Goal: Task Accomplishment & Management: Complete application form

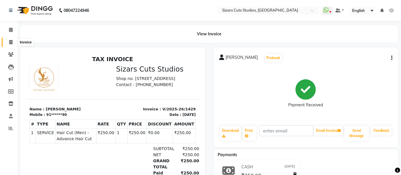
click at [9, 40] on icon at bounding box center [10, 42] width 3 height 4
select select "5579"
select select "service"
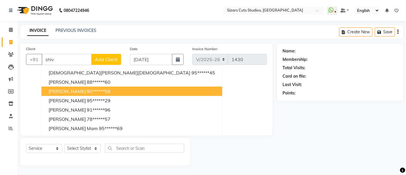
click at [77, 91] on span "[PERSON_NAME]" at bounding box center [67, 91] width 37 height 6
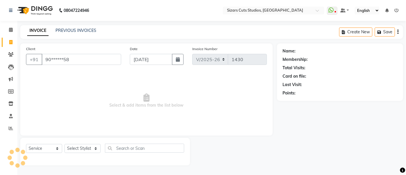
type input "90******58"
select select "1: Object"
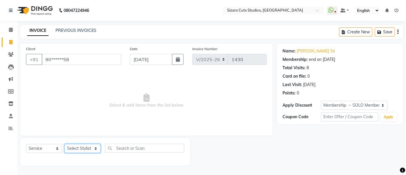
click at [82, 144] on select "Select Stylist Admin [PERSON_NAME] [PERSON_NAME] [PERSON_NAME] Priyanka [PERSON…" at bounding box center [82, 148] width 36 height 9
select select "37989"
click at [64, 144] on select "Select Stylist Admin [PERSON_NAME] [PERSON_NAME] [PERSON_NAME] Priyanka [PERSON…" at bounding box center [82, 148] width 36 height 9
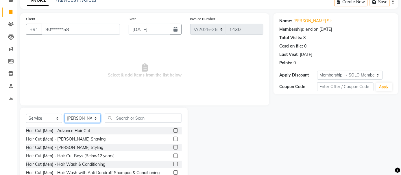
scroll to position [57, 0]
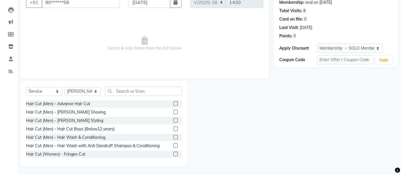
click at [174, 103] on label at bounding box center [176, 103] width 4 height 4
click at [174, 103] on input "checkbox" at bounding box center [176, 104] width 4 height 4
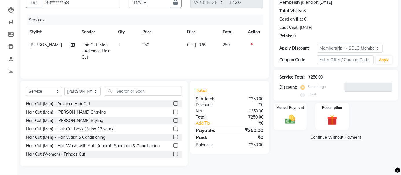
checkbox input "false"
click at [163, 42] on td "250" at bounding box center [161, 50] width 45 height 25
select select "37989"
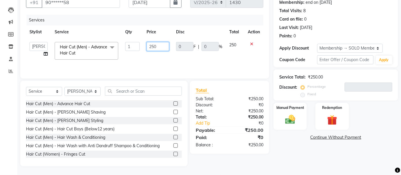
click at [158, 48] on input "250" at bounding box center [158, 46] width 23 height 9
drag, startPoint x: 158, startPoint y: 49, endPoint x: 168, endPoint y: 33, distance: 18.1
drag, startPoint x: 168, startPoint y: 33, endPoint x: 161, endPoint y: 43, distance: 12.1
click at [161, 43] on input "250" at bounding box center [158, 46] width 23 height 9
type input "225"
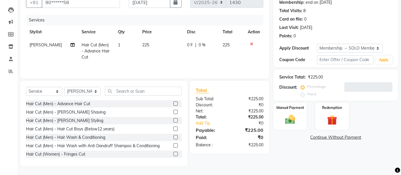
click at [173, 57] on tr "[PERSON_NAME] Hair Cut (Men) - Advance Hair Cut 1 225 0 F | 0 % 225" at bounding box center [144, 50] width 237 height 25
click at [281, 112] on div "Manual Payment" at bounding box center [290, 116] width 35 height 28
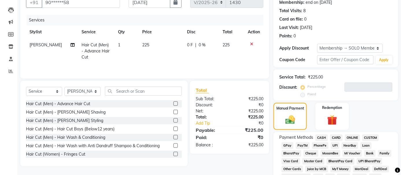
click at [329, 142] on div "UPI" at bounding box center [334, 146] width 11 height 8
click at [334, 145] on span "UPI" at bounding box center [335, 145] width 9 height 7
click at [134, 6] on input "[DATE]" at bounding box center [150, 2] width 42 height 11
select select "9"
select select "2025"
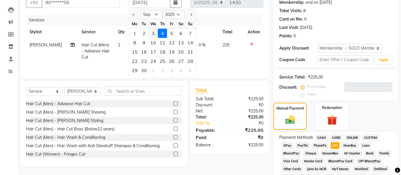
click at [153, 35] on div "3" at bounding box center [153, 33] width 9 height 9
type input "[DATE]"
type input "0"
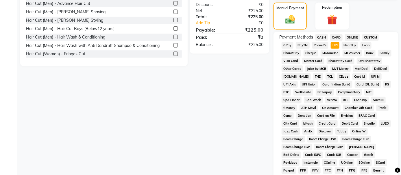
scroll to position [217, 0]
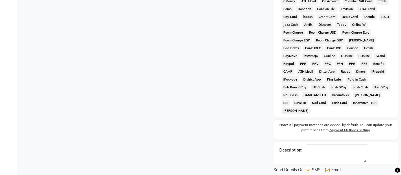
scroll to position [267, 0]
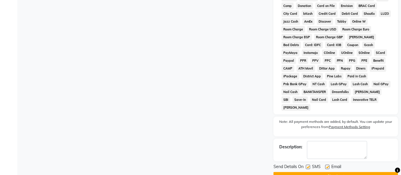
click at [328, 165] on label at bounding box center [327, 167] width 4 height 4
click at [328, 165] on input "checkbox" at bounding box center [327, 167] width 4 height 4
checkbox input "false"
click at [309, 165] on label at bounding box center [308, 167] width 4 height 4
click at [309, 165] on input "checkbox" at bounding box center [308, 167] width 4 height 4
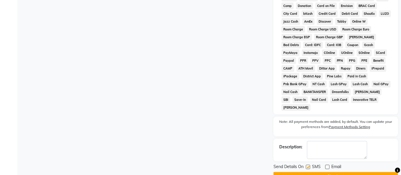
checkbox input "false"
drag, startPoint x: 309, startPoint y: 159, endPoint x: 296, endPoint y: 156, distance: 13.0
click at [308, 172] on button "Checkout" at bounding box center [336, 176] width 125 height 9
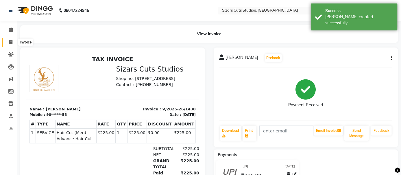
click at [12, 40] on icon at bounding box center [10, 42] width 3 height 4
select select "5579"
select select "service"
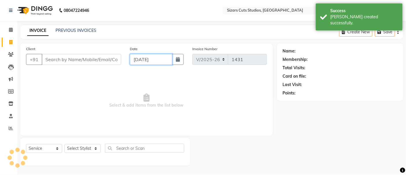
click at [157, 61] on input "[DATE]" at bounding box center [151, 59] width 43 height 11
select select "9"
select select "2025"
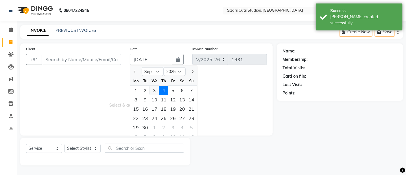
click at [152, 90] on div "3" at bounding box center [154, 90] width 9 height 9
type input "[DATE]"
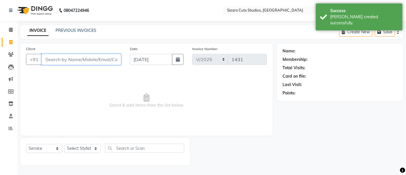
click at [99, 60] on input "Client" at bounding box center [82, 59] width 80 height 11
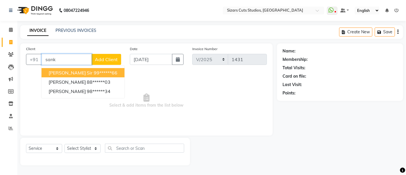
click at [95, 75] on ngb-highlight "99******66" at bounding box center [106, 73] width 24 height 6
type input "99******66"
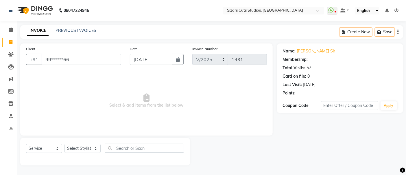
select select "1: Object"
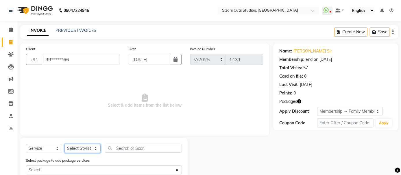
click at [96, 147] on select "Select Stylist Admin [PERSON_NAME] [PERSON_NAME] [PERSON_NAME] Priyanka [PERSON…" at bounding box center [82, 148] width 36 height 9
select select "37987"
click at [64, 144] on select "Select Stylist Admin [PERSON_NAME] [PERSON_NAME] [PERSON_NAME] Priyanka [PERSON…" at bounding box center [82, 148] width 36 height 9
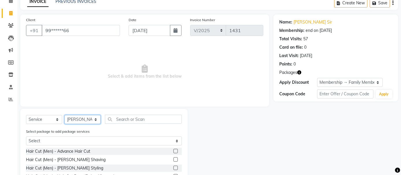
scroll to position [64, 0]
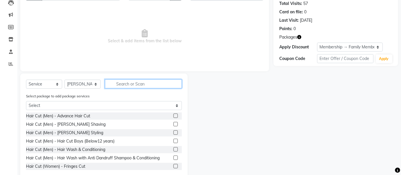
click at [133, 81] on input "text" at bounding box center [143, 83] width 77 height 9
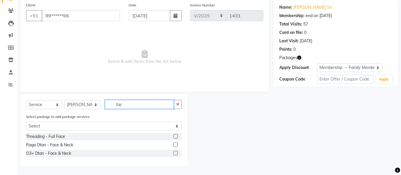
scroll to position [44, 0]
type input "face"
click at [177, 144] on label at bounding box center [176, 144] width 4 height 4
click at [177, 144] on input "checkbox" at bounding box center [176, 145] width 4 height 4
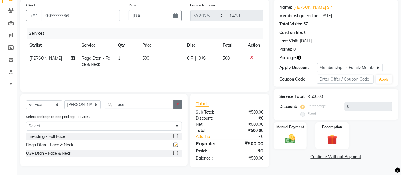
checkbox input "false"
drag, startPoint x: 181, startPoint y: 106, endPoint x: 168, endPoint y: 105, distance: 13.1
click at [180, 106] on button "button" at bounding box center [178, 104] width 8 height 9
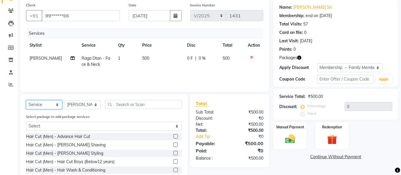
click at [51, 101] on select "Select Service Product Membership Package Voucher Prepaid Gift Card" at bounding box center [44, 104] width 36 height 9
select select "package"
click at [26, 100] on select "Select Service Product Membership Package Voucher Prepaid Gift Card" at bounding box center [44, 104] width 36 height 9
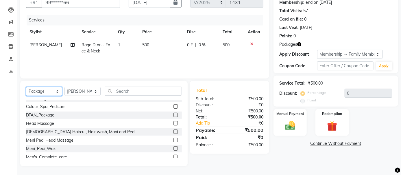
scroll to position [32, 0]
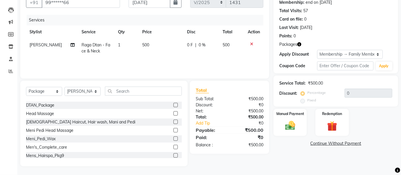
click at [174, 155] on label at bounding box center [176, 155] width 4 height 4
click at [174, 155] on input "checkbox" at bounding box center [176, 156] width 4 height 4
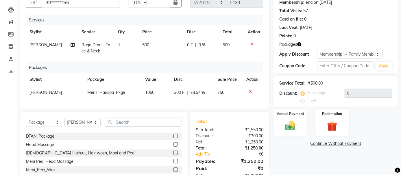
checkbox input "false"
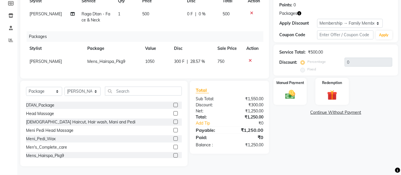
scroll to position [28, 0]
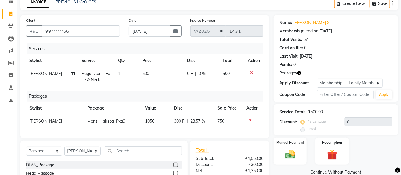
click at [148, 71] on td "500" at bounding box center [161, 76] width 45 height 19
select select "37987"
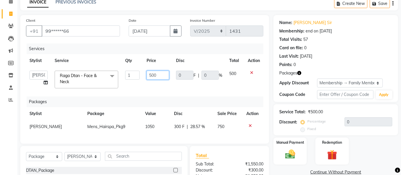
click at [160, 71] on input "500" at bounding box center [158, 75] width 23 height 9
type input "540"
click at [166, 61] on th "Price" at bounding box center [158, 60] width 30 height 13
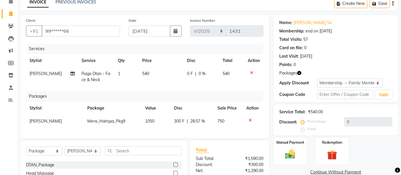
scroll to position [93, 0]
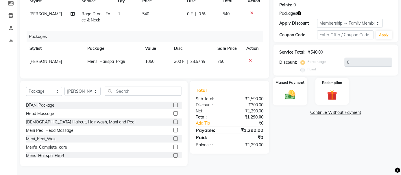
click at [305, 92] on div "Manual Payment" at bounding box center [290, 91] width 35 height 28
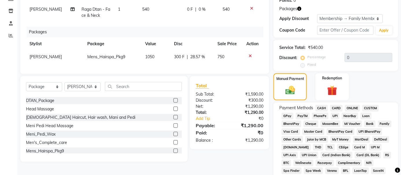
click at [333, 113] on span "UPI" at bounding box center [335, 116] width 9 height 7
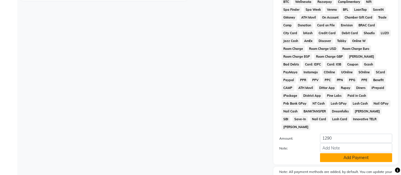
click at [346, 153] on button "Add Payment" at bounding box center [356, 157] width 72 height 9
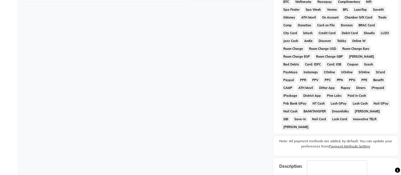
drag, startPoint x: 330, startPoint y: 172, endPoint x: 324, endPoint y: 172, distance: 6.4
checkbox input "false"
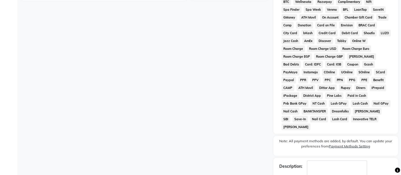
checkbox input "false"
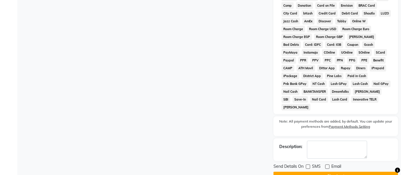
click at [329, 172] on button "Checkout" at bounding box center [336, 176] width 125 height 9
